Goal: Task Accomplishment & Management: Use online tool/utility

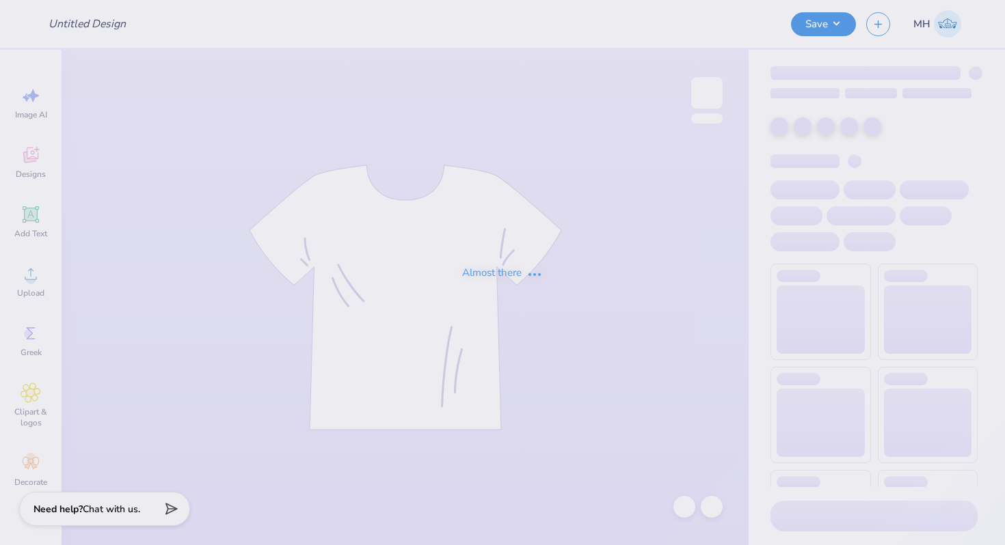
type input "[PERSON_NAME] : [US_STATE][GEOGRAPHIC_DATA]"
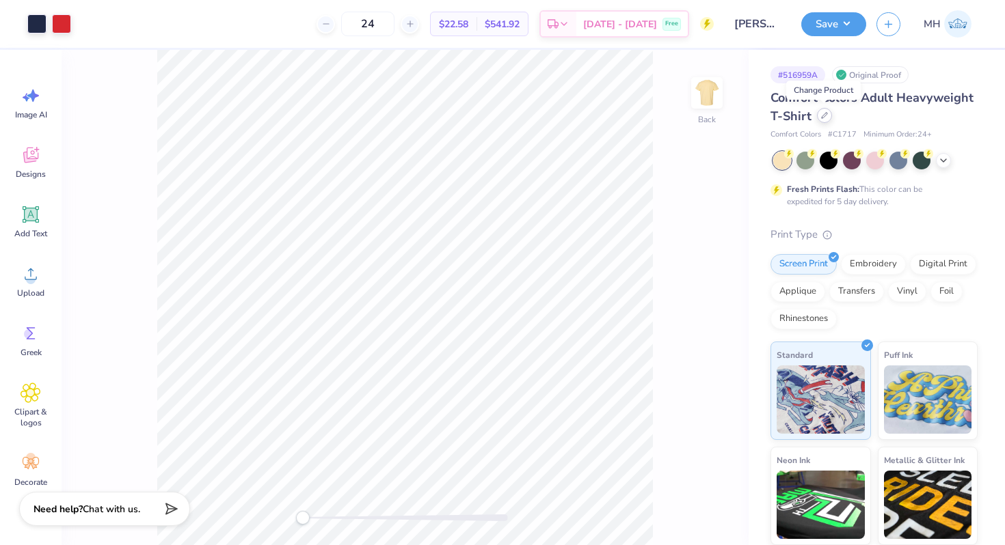
click at [828, 116] on div at bounding box center [824, 115] width 15 height 15
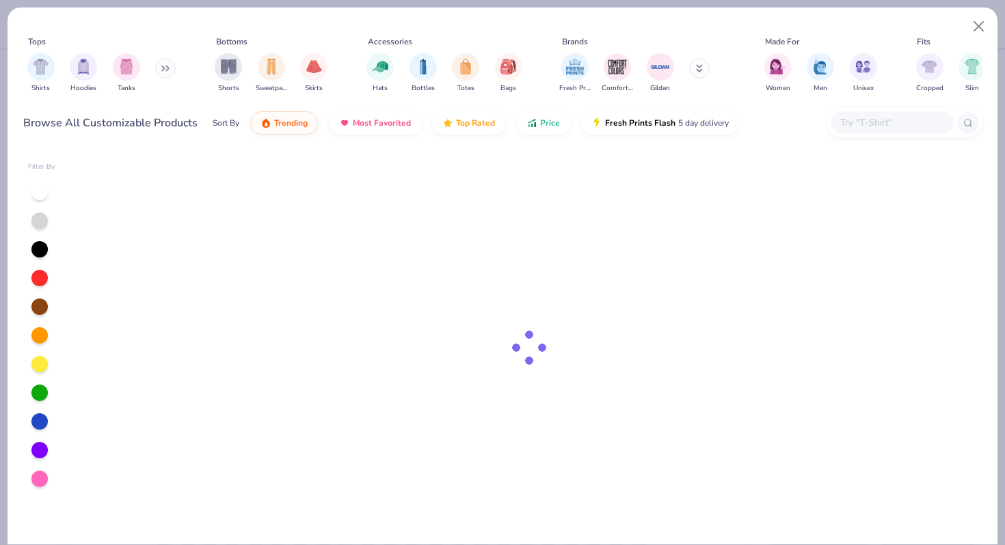
click at [858, 128] on input "text" at bounding box center [891, 123] width 105 height 16
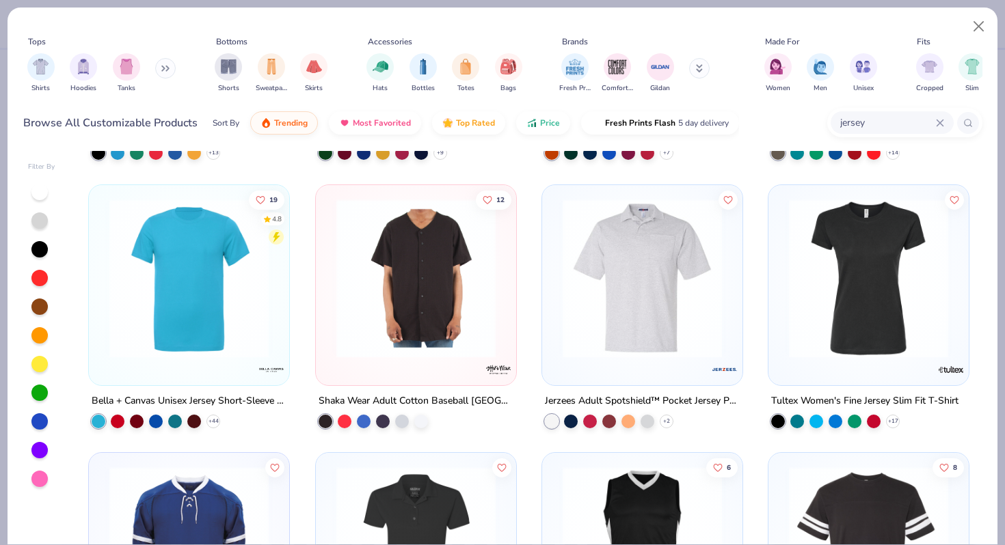
scroll to position [513, 0]
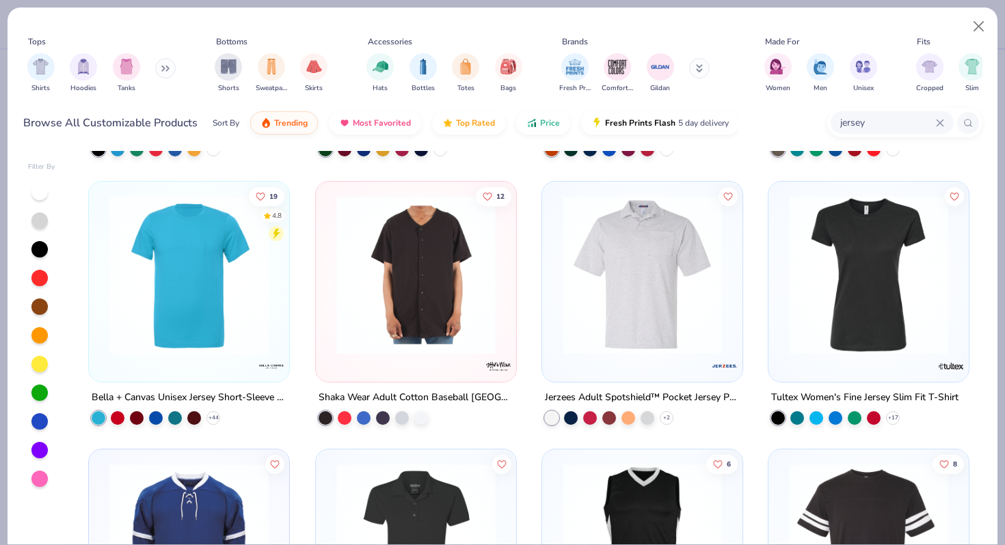
drag, startPoint x: 870, startPoint y: 122, endPoint x: 778, endPoint y: 124, distance: 92.3
click at [778, 124] on div "Browse All Customizable Products Sort By Trending Most Favorited Top Rated Pric…" at bounding box center [502, 123] width 959 height 38
type input "augusta"
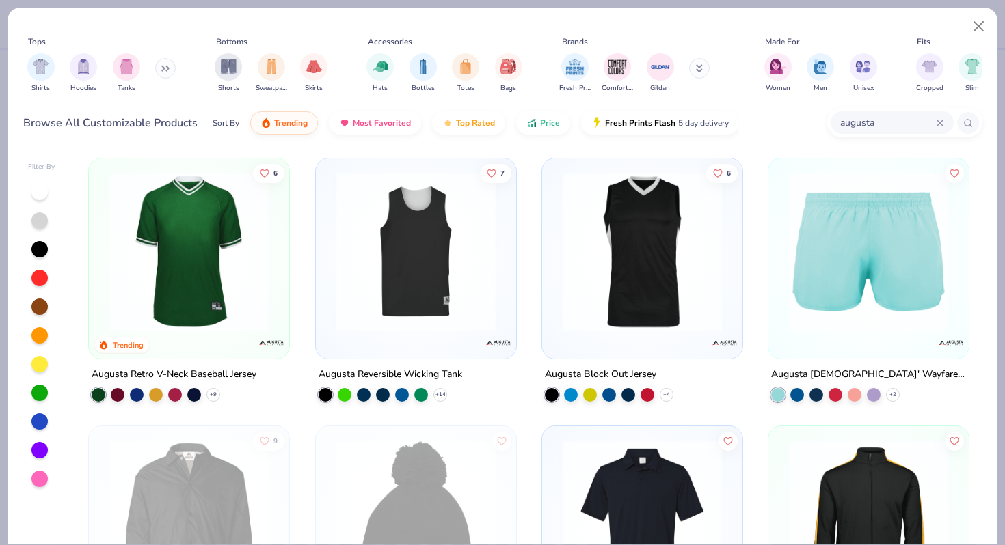
click at [242, 297] on img at bounding box center [189, 251] width 173 height 159
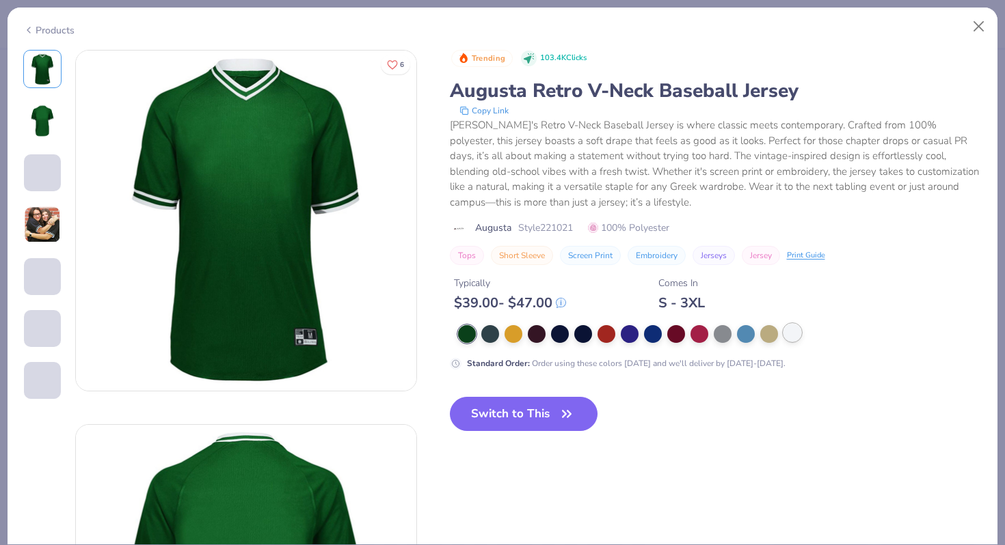
click at [789, 333] on div at bounding box center [792, 333] width 18 height 18
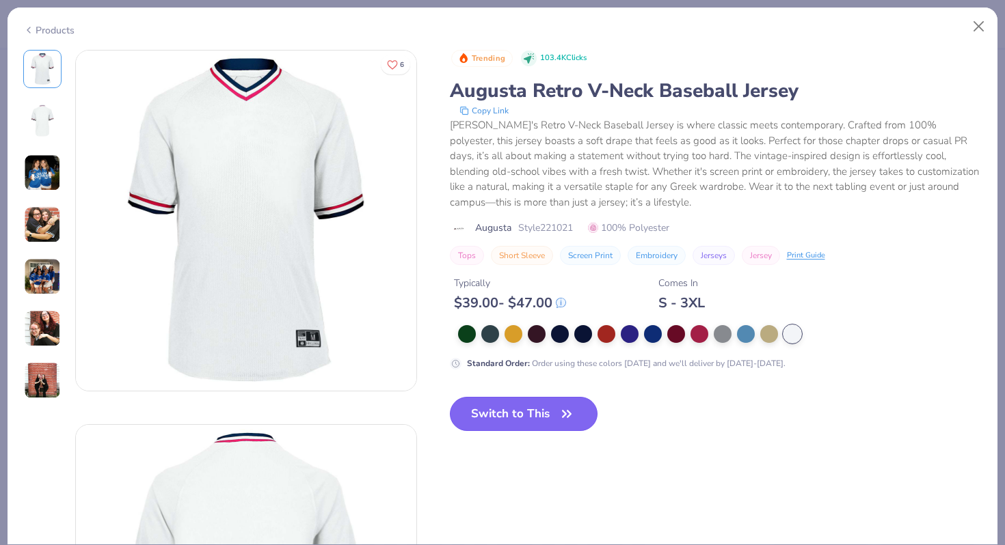
click at [551, 418] on button "Switch to This" at bounding box center [524, 414] width 148 height 34
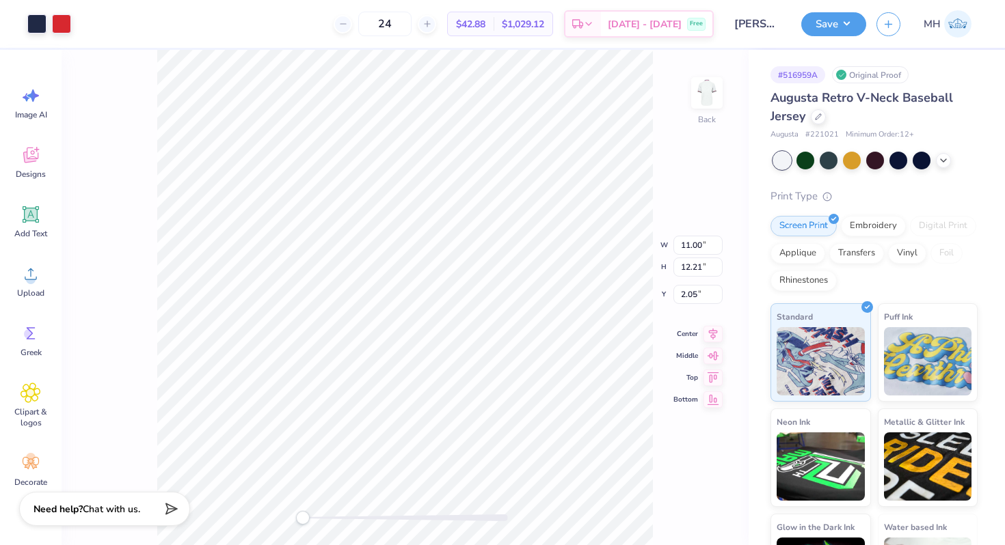
type input "9.66"
type input "10.73"
type input "3.35"
click at [814, 28] on button "Save" at bounding box center [833, 22] width 65 height 24
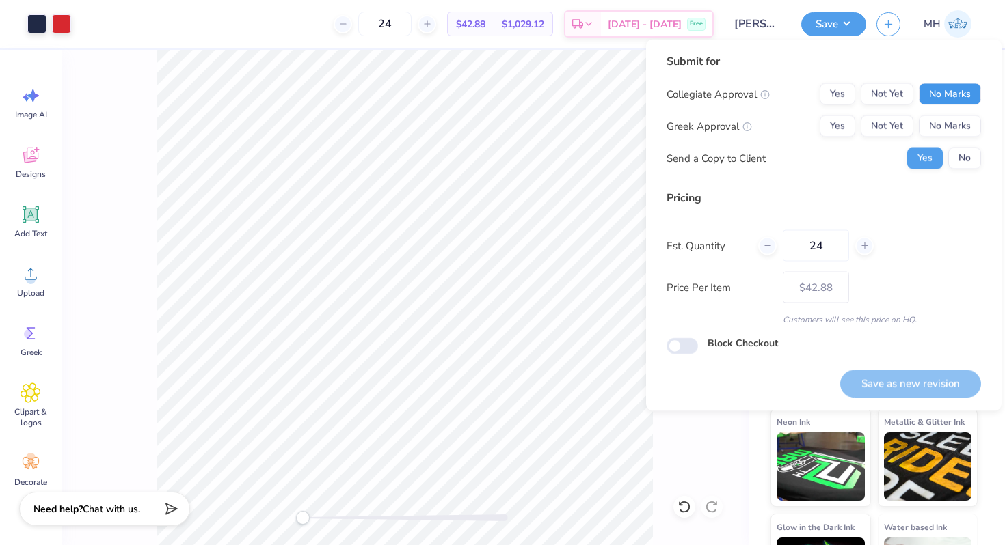
click at [936, 90] on button "No Marks" at bounding box center [950, 94] width 62 height 22
click at [942, 126] on button "No Marks" at bounding box center [950, 127] width 62 height 22
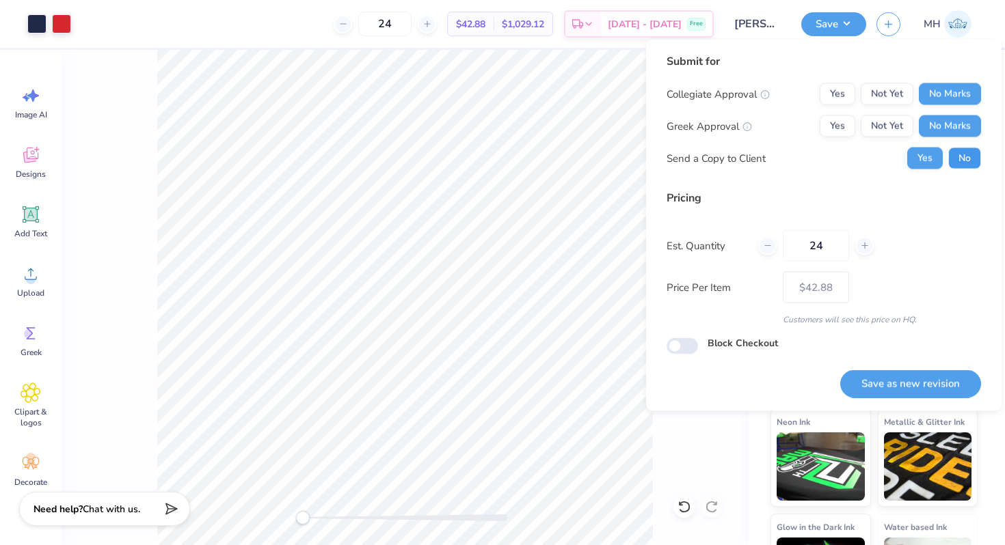
click at [959, 150] on button "No" at bounding box center [964, 159] width 33 height 22
click at [915, 375] on button "Save as new revision" at bounding box center [910, 384] width 141 height 28
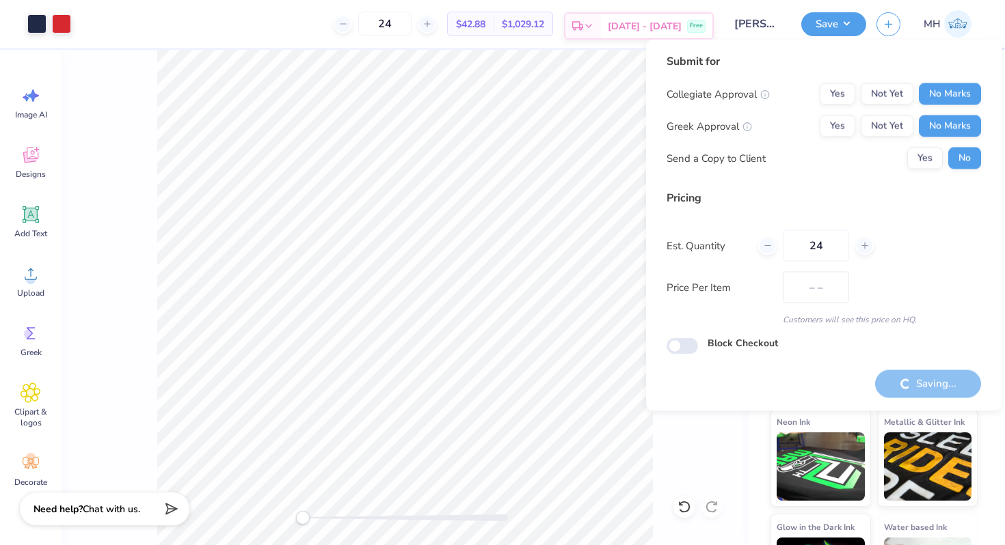
type input "$42.88"
checkbox input "true"
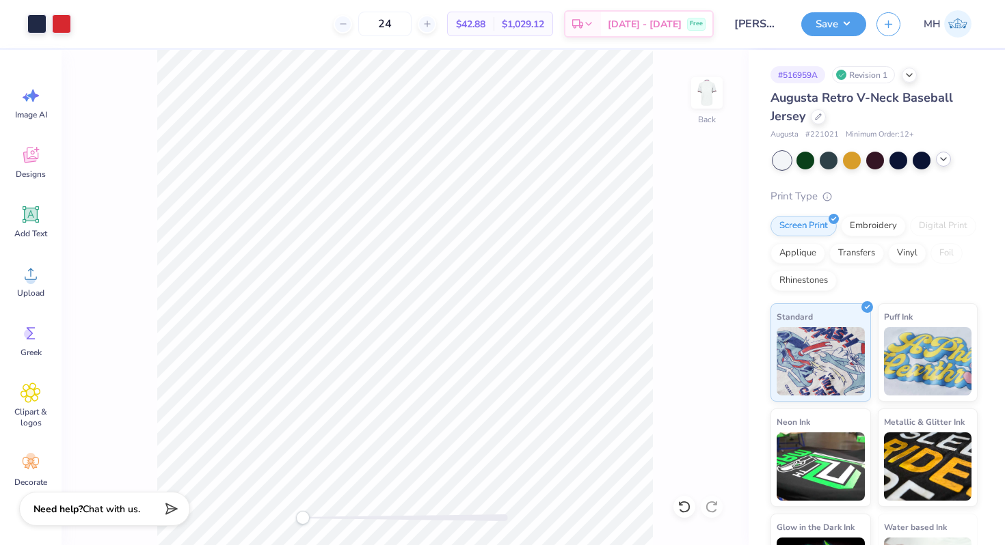
click at [943, 154] on icon at bounding box center [943, 159] width 11 height 11
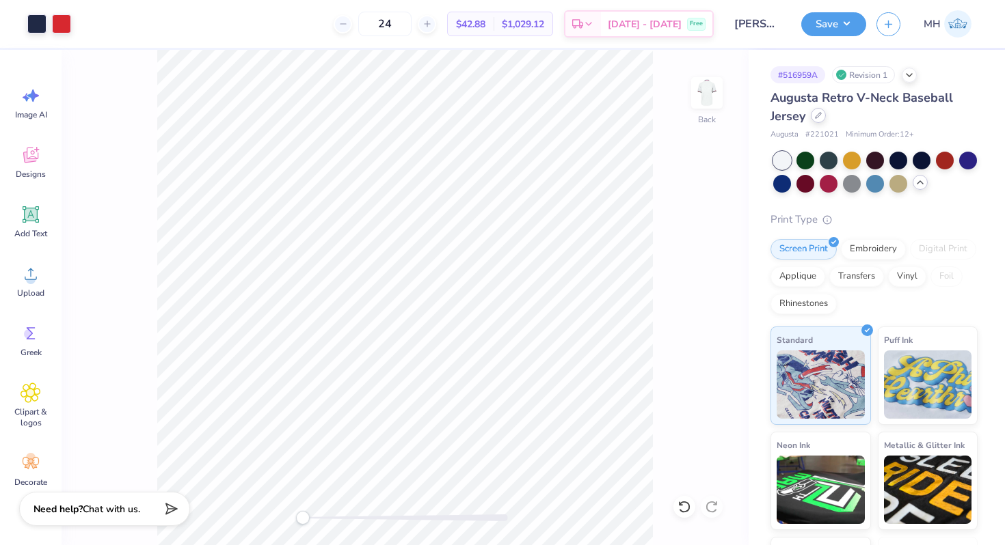
click at [818, 113] on icon at bounding box center [818, 115] width 7 height 7
